Goal: Task Accomplishment & Management: Manage account settings

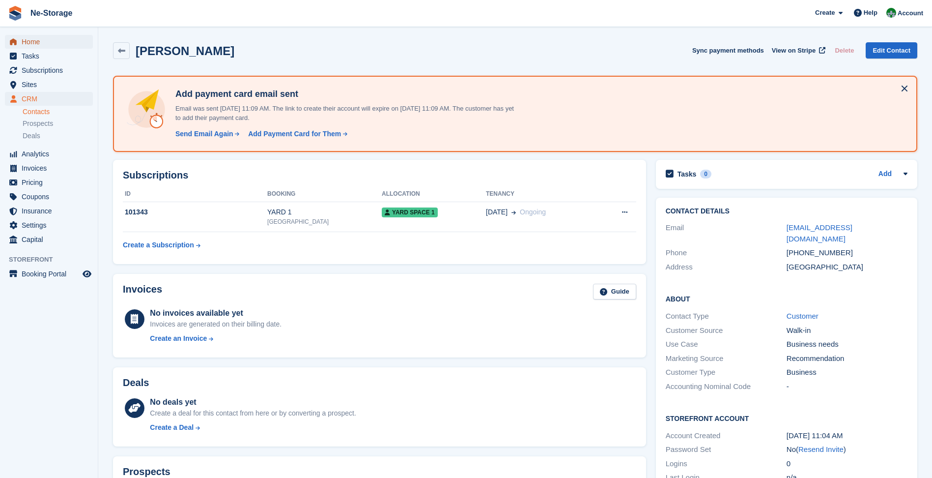
click at [64, 41] on span "Home" at bounding box center [51, 42] width 59 height 14
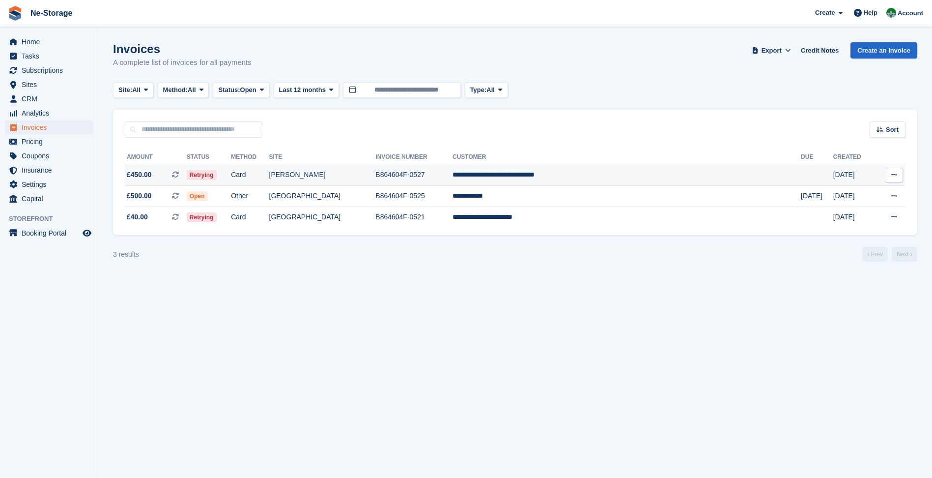
click at [453, 180] on td "B864604F-0527" at bounding box center [413, 175] width 77 height 21
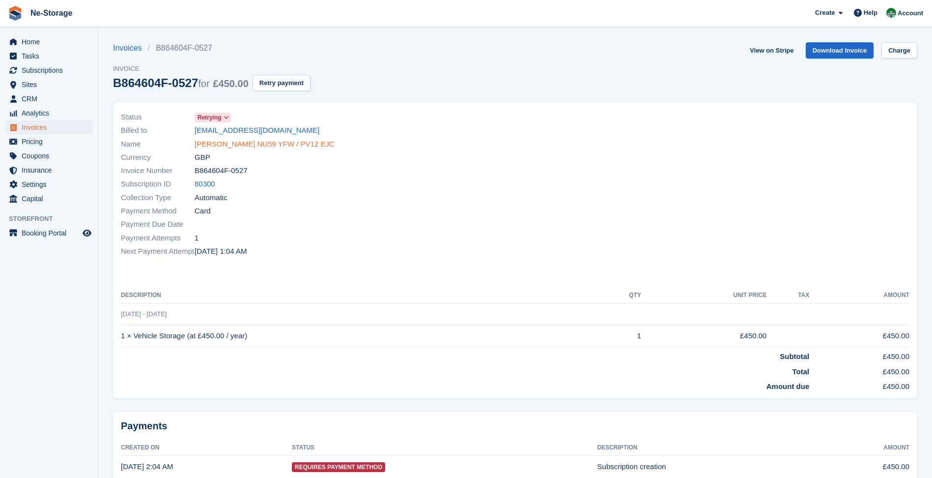
click at [306, 142] on link "[PERSON_NAME] NU59 YFW / PV12 EJC" at bounding box center [265, 144] width 140 height 11
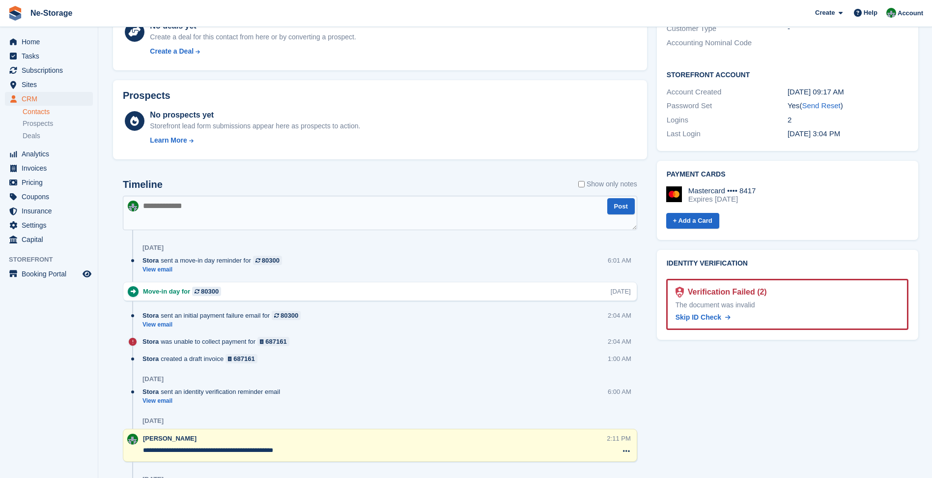
scroll to position [295, 0]
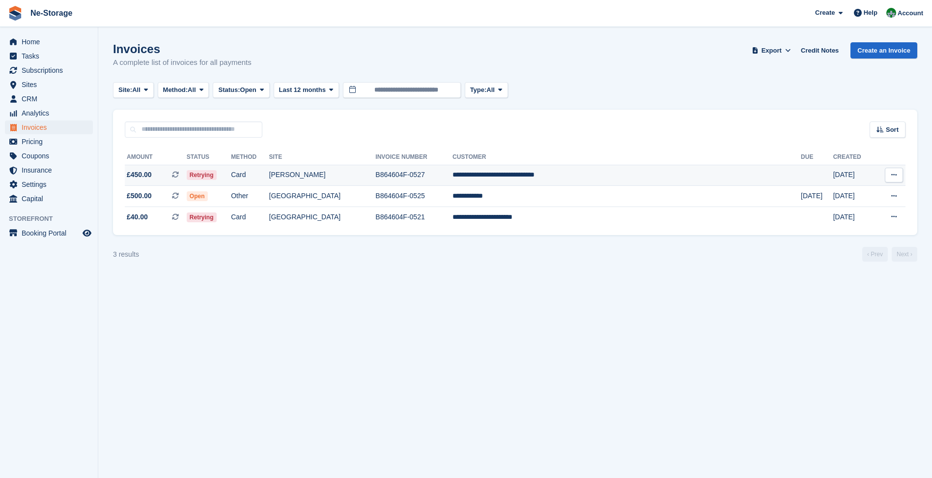
click at [453, 171] on td "B864604F-0527" at bounding box center [413, 175] width 77 height 21
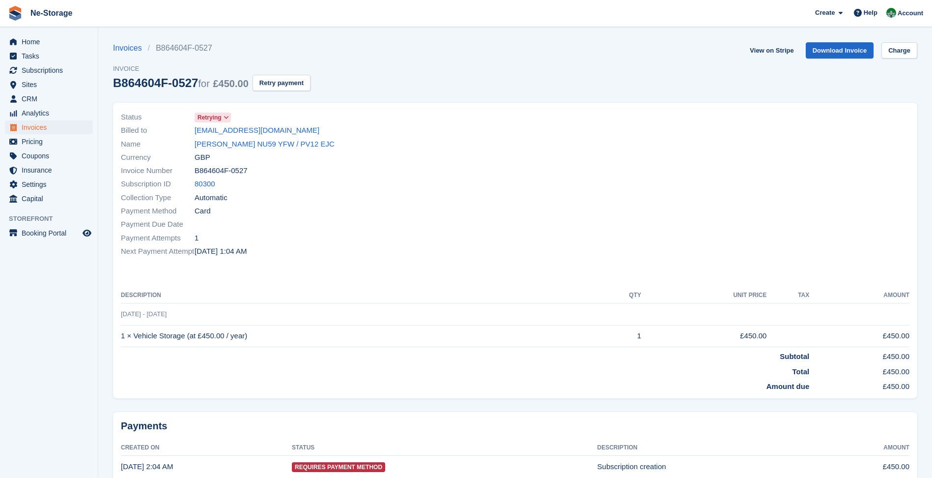
click at [225, 117] on icon at bounding box center [226, 117] width 5 height 6
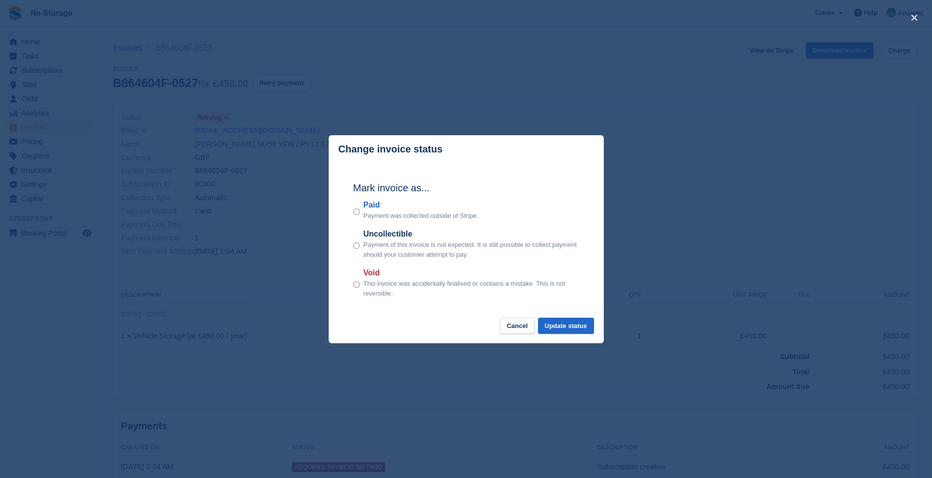
click at [230, 112] on div "close" at bounding box center [466, 239] width 932 height 478
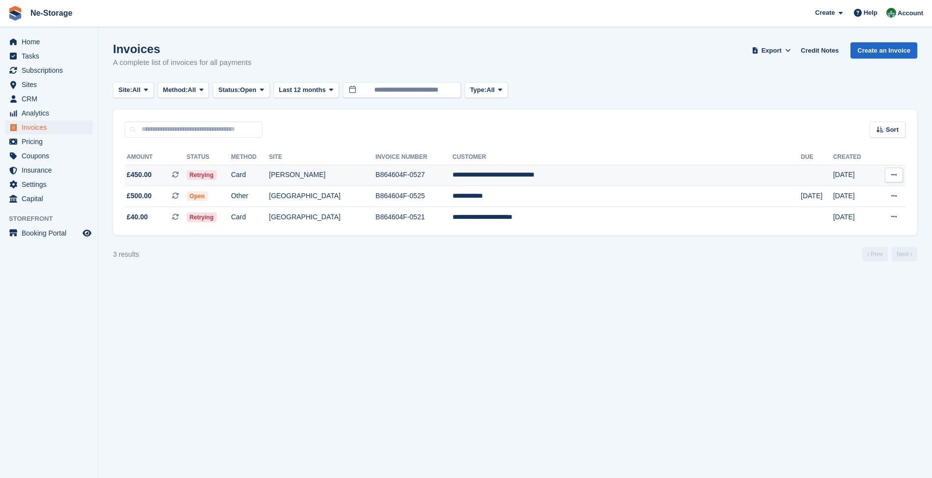
click at [747, 180] on td "**********" at bounding box center [627, 175] width 348 height 21
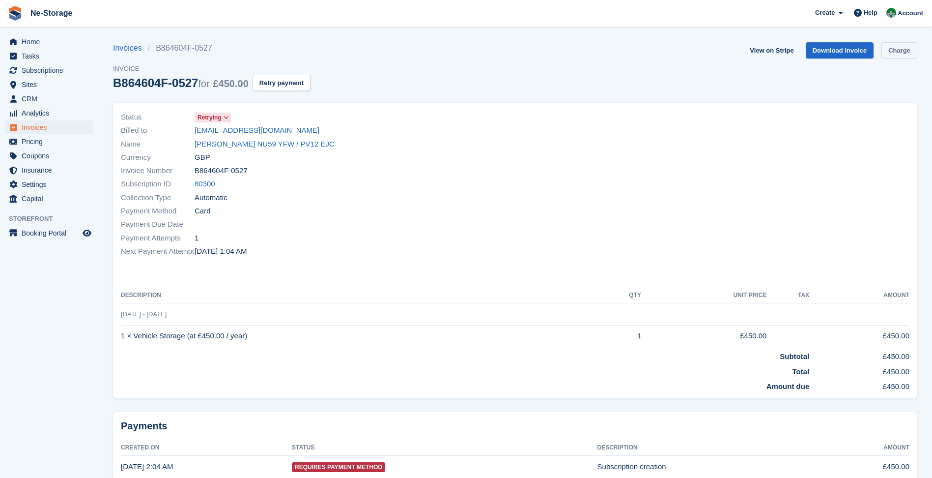
click at [896, 55] on link "Charge" at bounding box center [899, 50] width 36 height 16
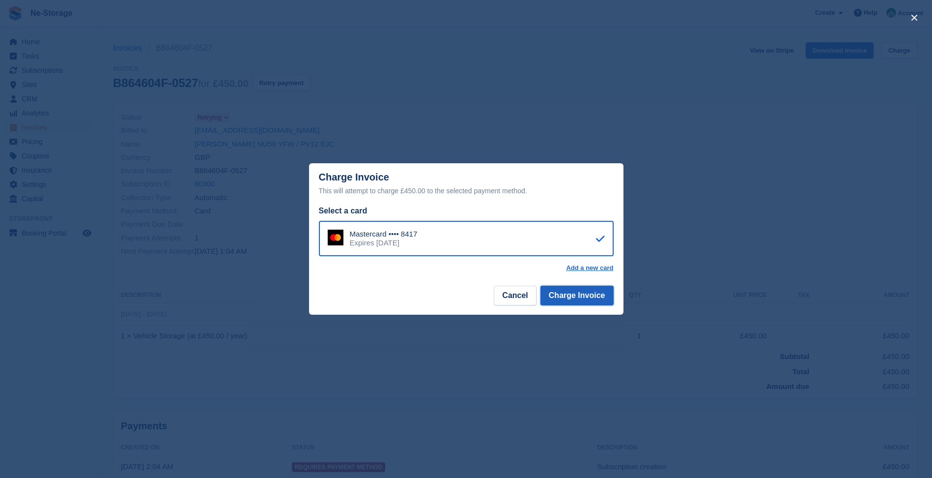
click at [600, 299] on button "Charge Invoice" at bounding box center [576, 295] width 73 height 20
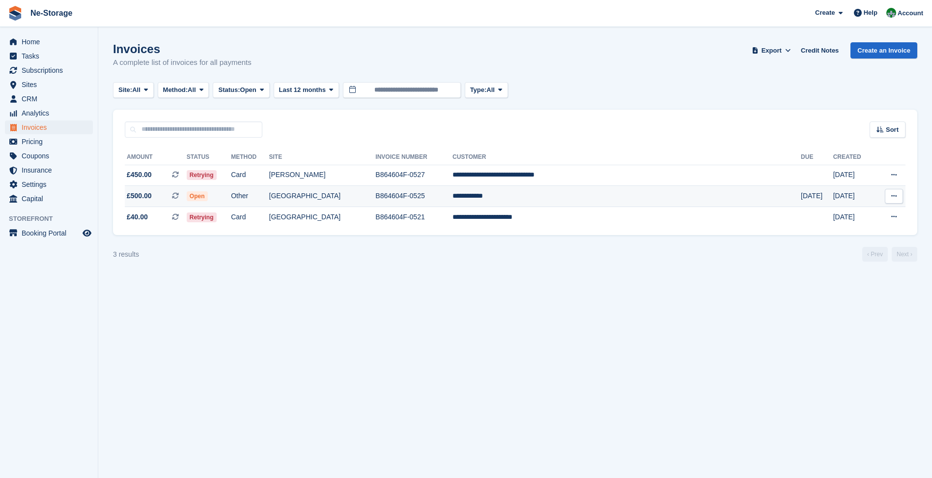
click at [453, 198] on td "B864604F-0525" at bounding box center [413, 196] width 77 height 21
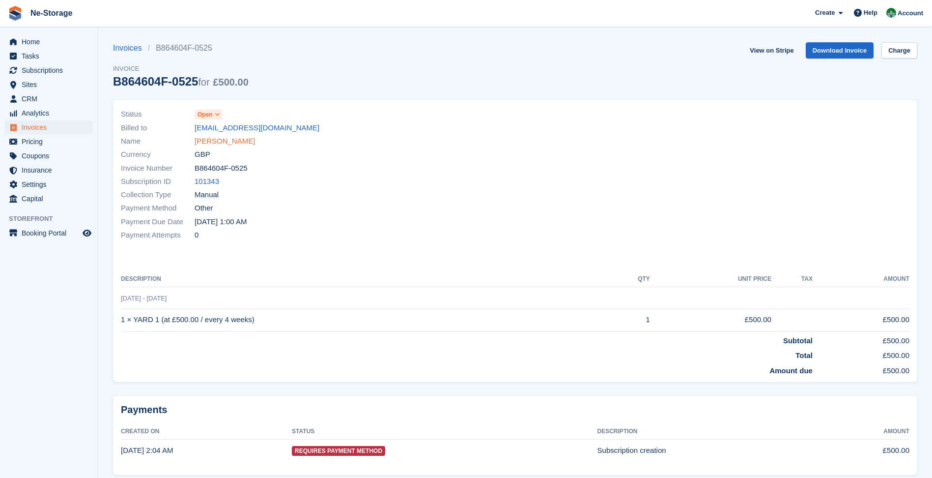
click at [197, 138] on link "Darren Byrne" at bounding box center [225, 141] width 60 height 11
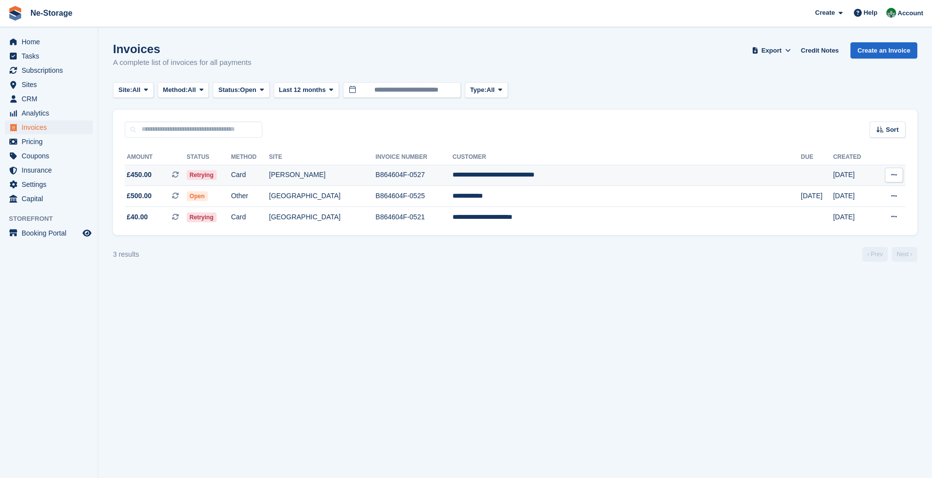
click at [643, 173] on td "**********" at bounding box center [627, 175] width 348 height 21
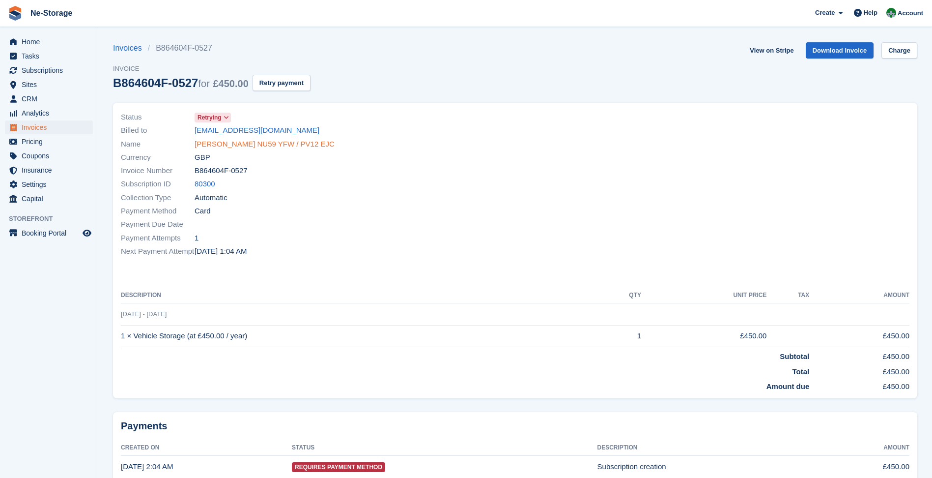
click at [284, 144] on link "[PERSON_NAME] NU59 YFW / PV12 EJC" at bounding box center [265, 144] width 140 height 11
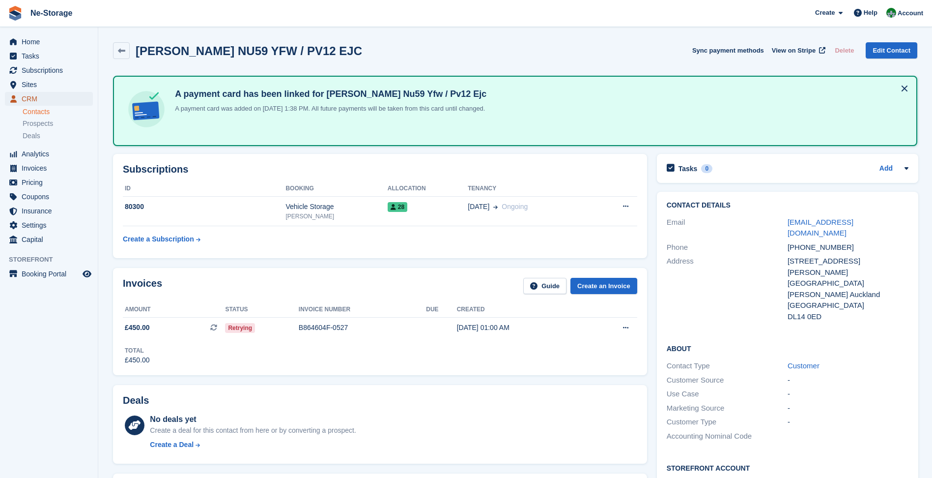
click at [48, 97] on span "CRM" at bounding box center [51, 99] width 59 height 14
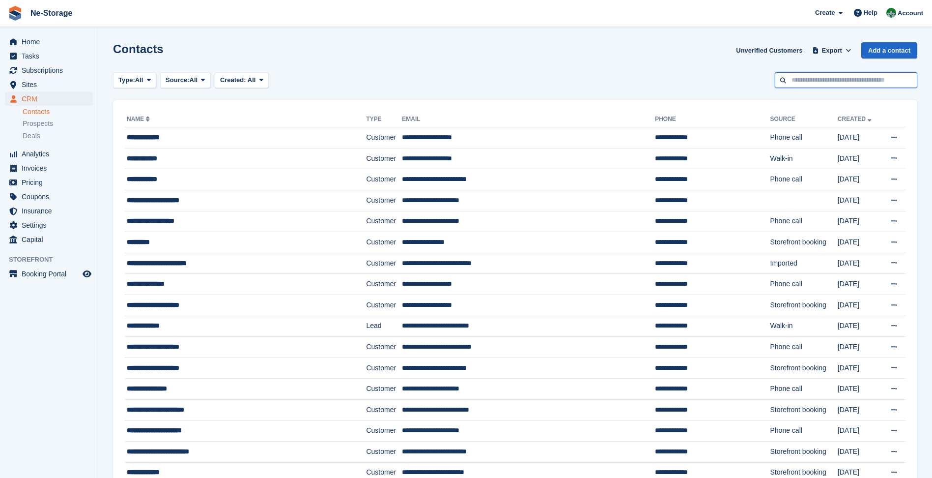
click at [882, 80] on input "text" at bounding box center [846, 80] width 142 height 16
type input "****"
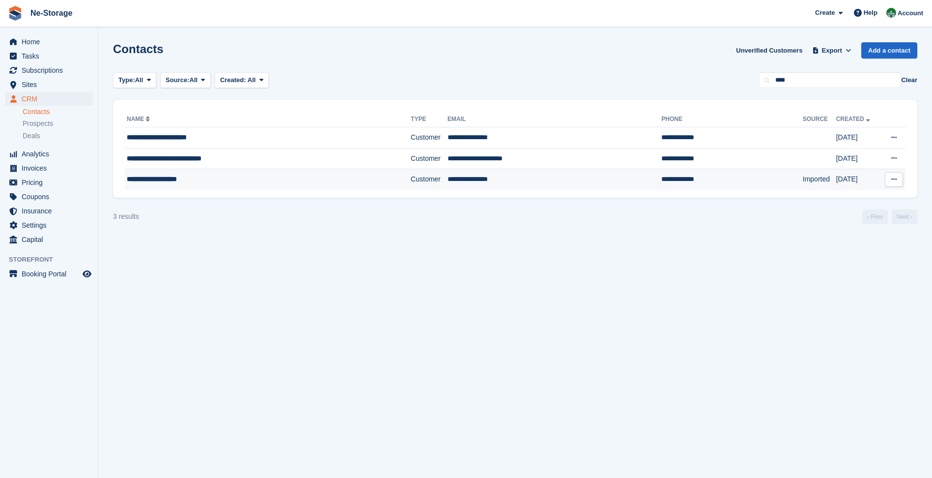
click at [411, 177] on td "Customer" at bounding box center [429, 179] width 37 height 21
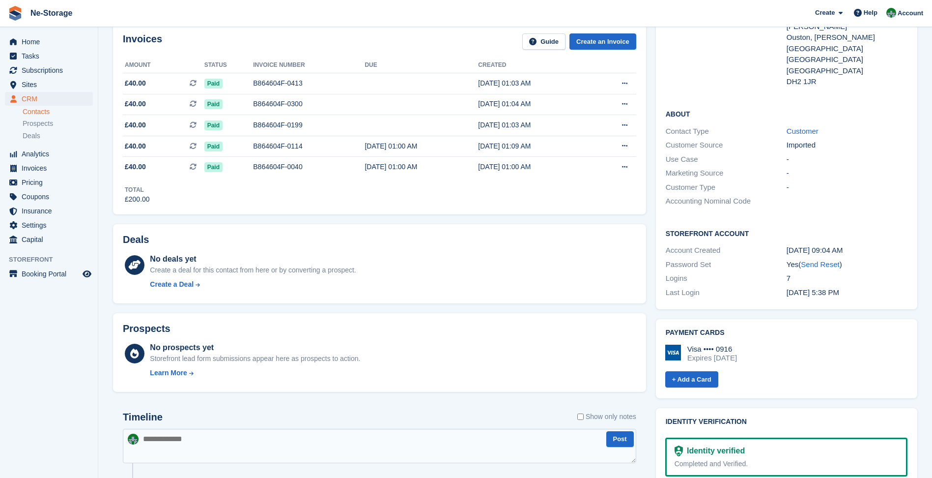
scroll to position [393, 0]
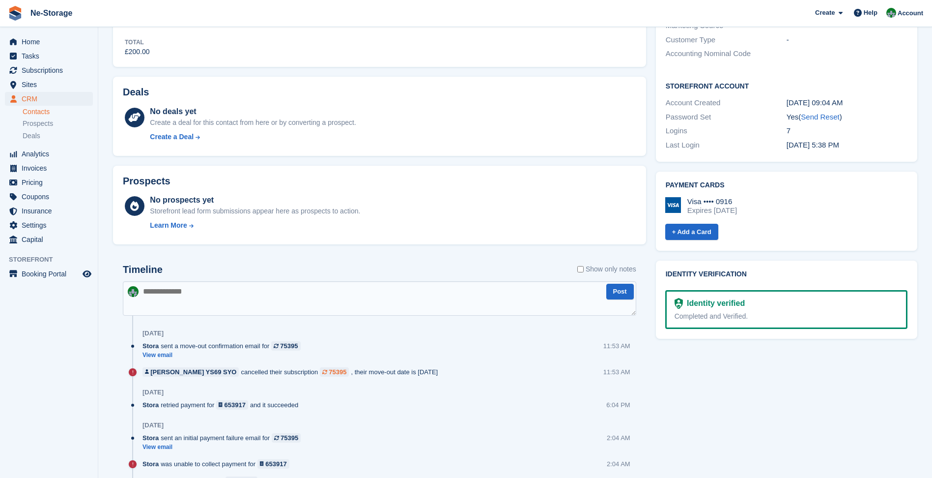
click at [329, 368] on div "75395" at bounding box center [338, 371] width 18 height 9
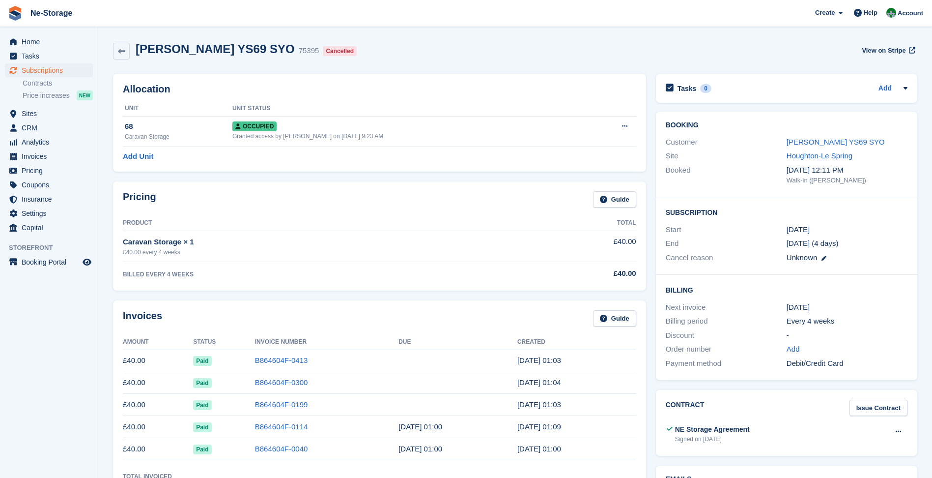
click at [822, 254] on link at bounding box center [823, 257] width 7 height 8
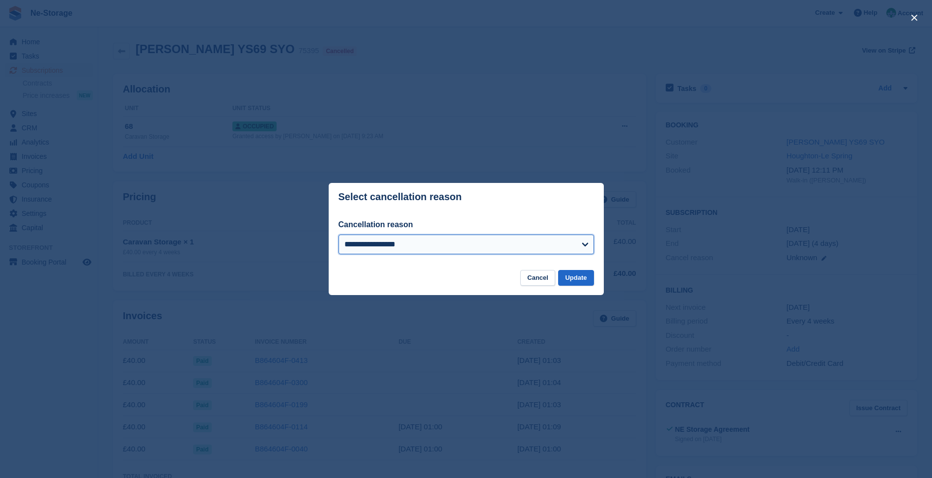
click at [470, 254] on select "**********" at bounding box center [466, 244] width 255 height 20
click at [539, 279] on button "Cancel" at bounding box center [537, 278] width 35 height 16
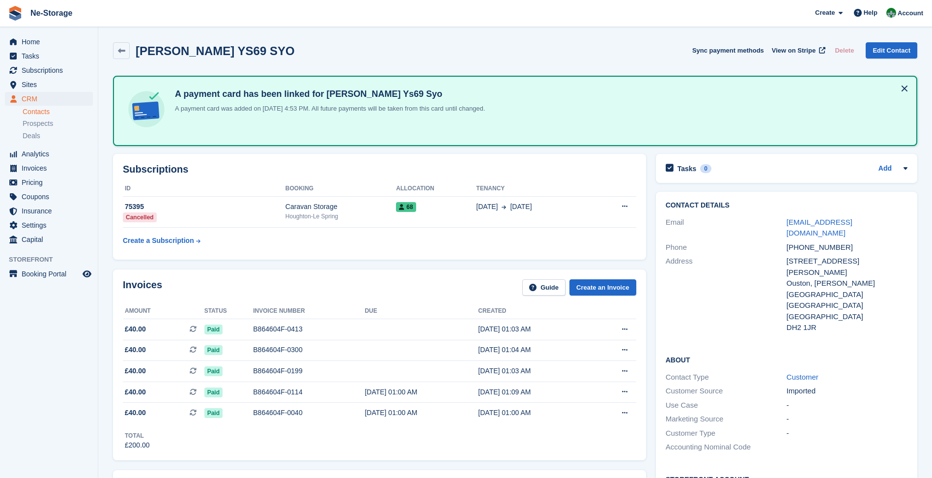
scroll to position [393, 0]
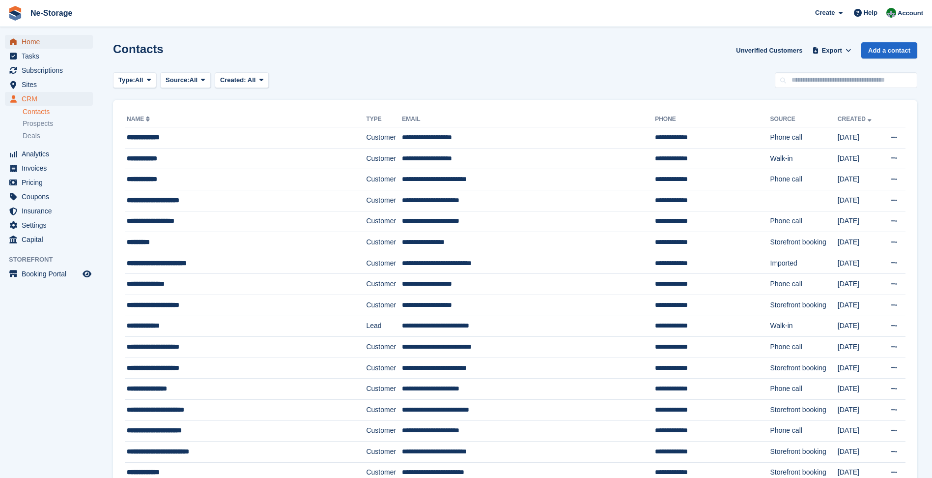
click at [52, 41] on span "Home" at bounding box center [51, 42] width 59 height 14
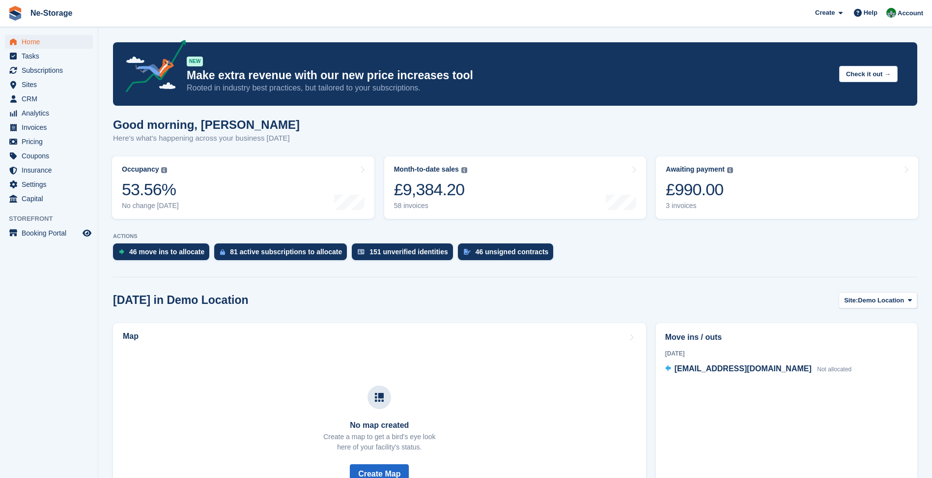
click at [682, 185] on div "£990.00" at bounding box center [699, 189] width 67 height 20
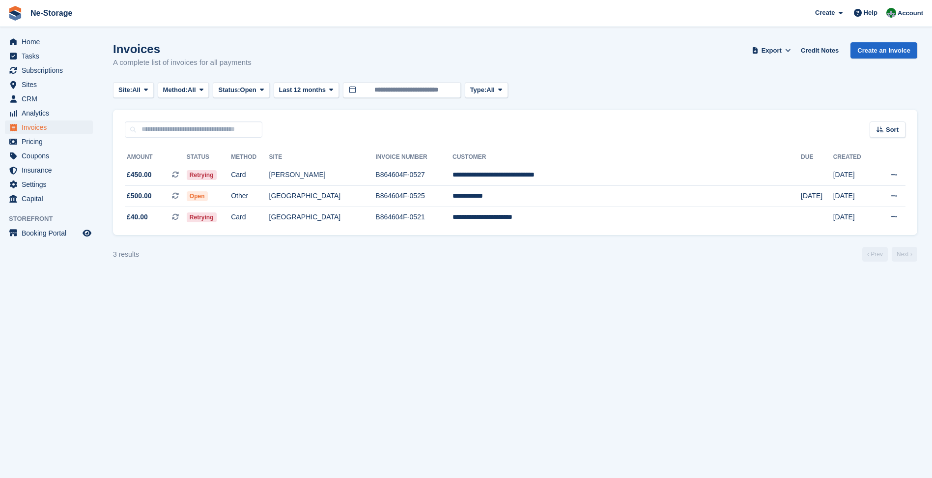
click at [559, 200] on td "**********" at bounding box center [627, 196] width 348 height 21
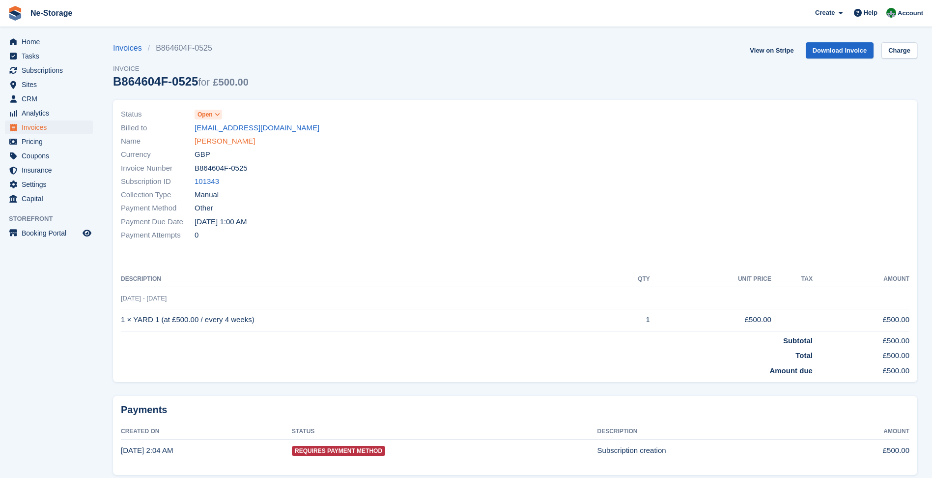
click at [212, 142] on link "[PERSON_NAME]" at bounding box center [225, 141] width 60 height 11
